Goal: Task Accomplishment & Management: Use online tool/utility

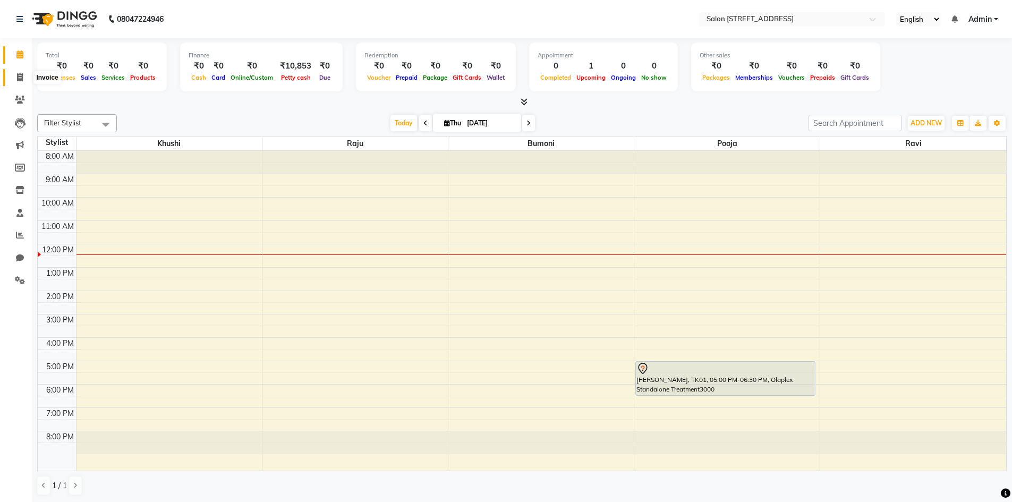
drag, startPoint x: 20, startPoint y: 77, endPoint x: 29, endPoint y: 74, distance: 9.8
click at [20, 77] on icon at bounding box center [20, 77] width 6 height 8
select select "7707"
select select "service"
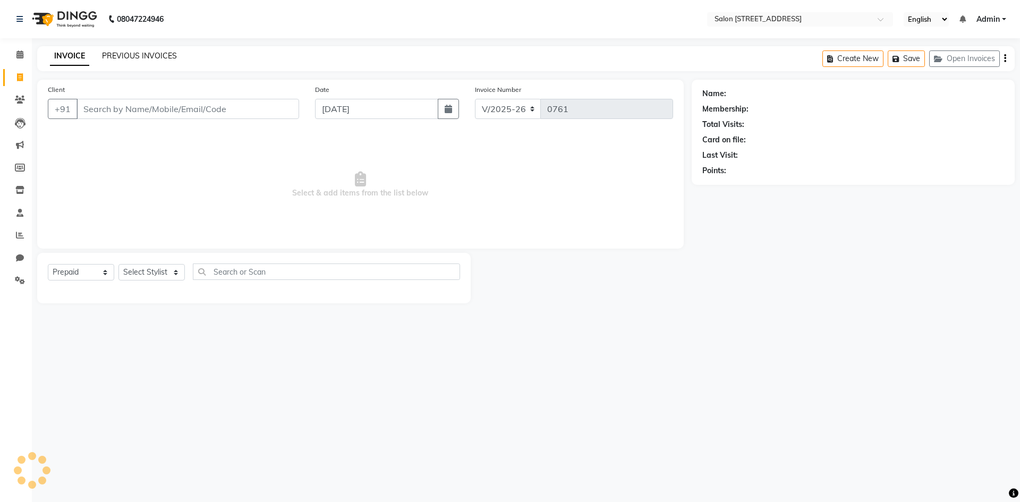
click at [128, 54] on link "PREVIOUS INVOICES" at bounding box center [139, 56] width 75 height 10
